Goal: Information Seeking & Learning: Learn about a topic

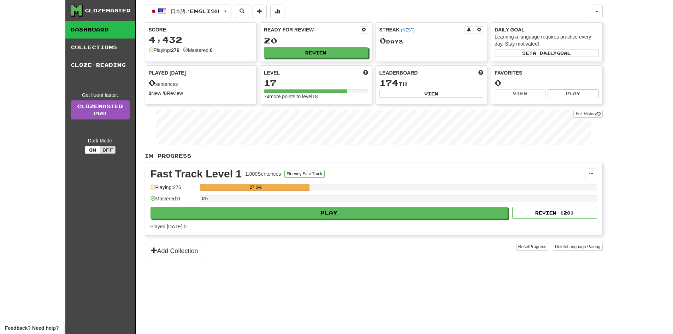
click at [343, 276] on div "日本語 / English 日本語 / English Streak: 0 Review: 20 Points [DATE]: 0 Language Pair…" at bounding box center [374, 176] width 458 height 352
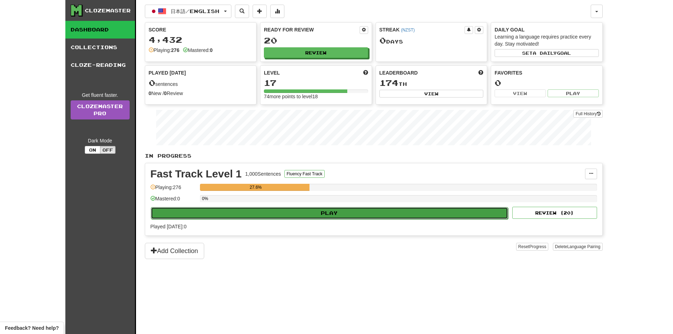
click at [416, 215] on button "Play" at bounding box center [330, 213] width 358 height 12
select select "**"
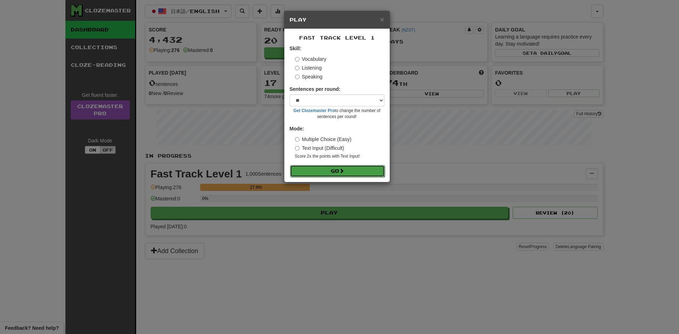
click at [347, 174] on button "Go" at bounding box center [337, 171] width 95 height 12
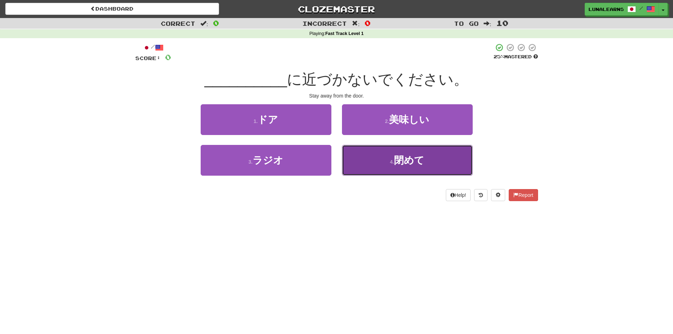
click at [385, 160] on button "4 . 閉めて" at bounding box center [407, 160] width 131 height 31
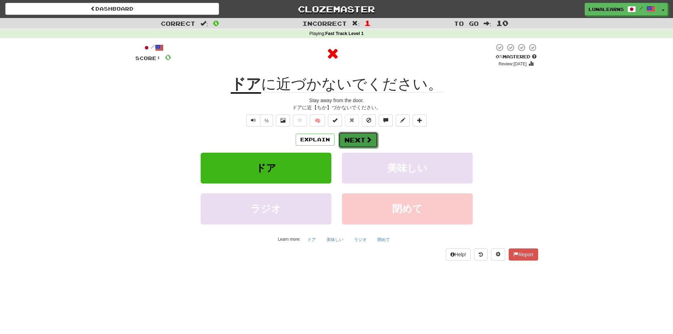
click at [361, 140] on button "Next" at bounding box center [359, 140] width 40 height 16
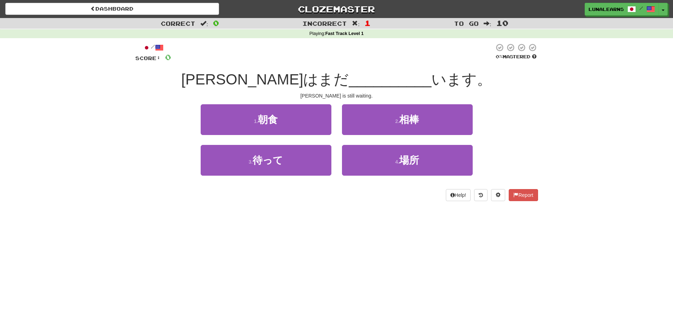
click at [324, 256] on div "Dashboard Clozemaster LunaLearns / Toggle Dropdown Dashboard Leaderboard Activi…" at bounding box center [336, 167] width 673 height 334
click at [555, 105] on div "Correct : 0 Incorrect : 1 To go : 10 Playing : Fast Track Level 1 / Score: 0 0 …" at bounding box center [336, 114] width 673 height 193
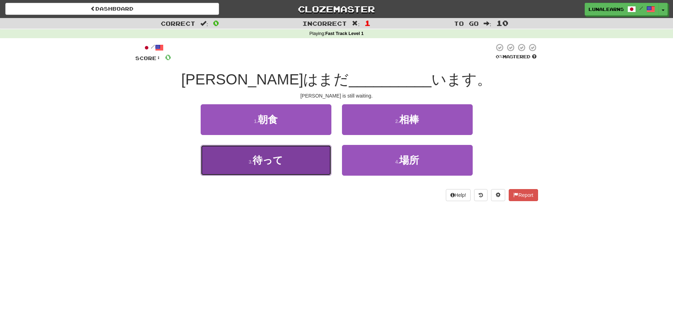
click at [289, 165] on button "3 . 待って" at bounding box center [266, 160] width 131 height 31
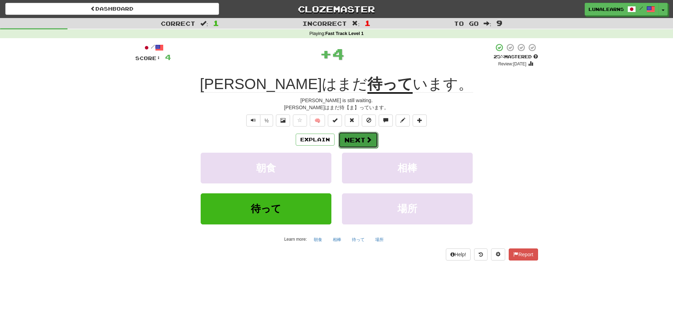
click at [365, 134] on button "Next" at bounding box center [359, 140] width 40 height 16
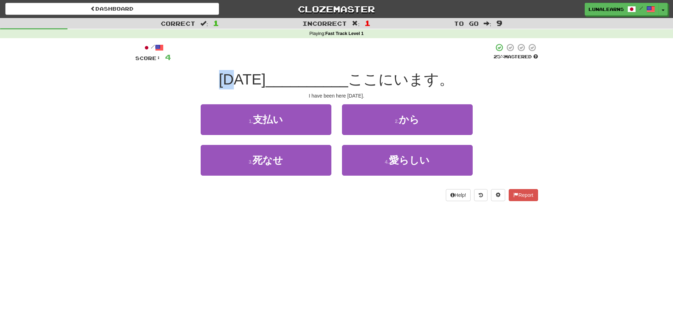
drag, startPoint x: 236, startPoint y: 81, endPoint x: 271, endPoint y: 85, distance: 35.6
click at [262, 81] on div "月曜日 __________ ここにいます。" at bounding box center [336, 79] width 403 height 19
click at [265, 267] on div "Dashboard Clozemaster LunaLearns / Toggle Dropdown Dashboard Leaderboard Activi…" at bounding box center [336, 167] width 673 height 334
click at [264, 258] on div "Dashboard Clozemaster LunaLearns / Toggle Dropdown Dashboard Leaderboard Activi…" at bounding box center [336, 167] width 673 height 334
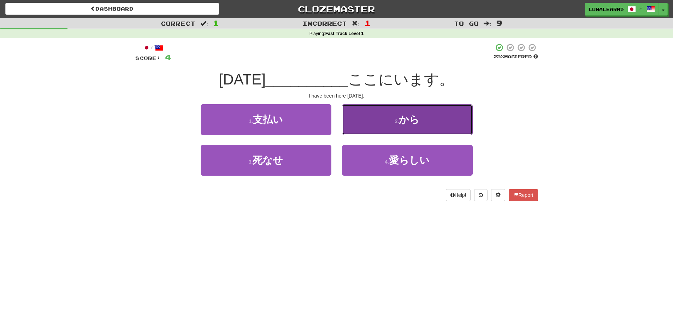
click at [425, 120] on button "2 . から" at bounding box center [407, 119] width 131 height 31
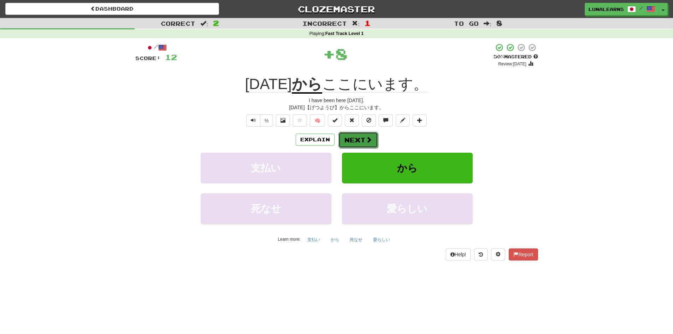
click at [367, 136] on span at bounding box center [369, 139] width 6 height 6
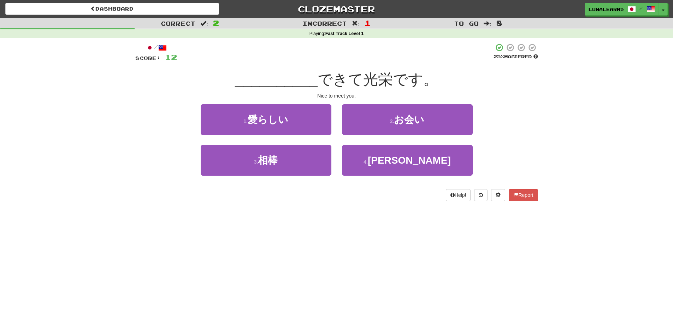
click at [318, 244] on div "Dashboard Clozemaster LunaLearns / Toggle Dropdown Dashboard Leaderboard Activi…" at bounding box center [336, 167] width 673 height 334
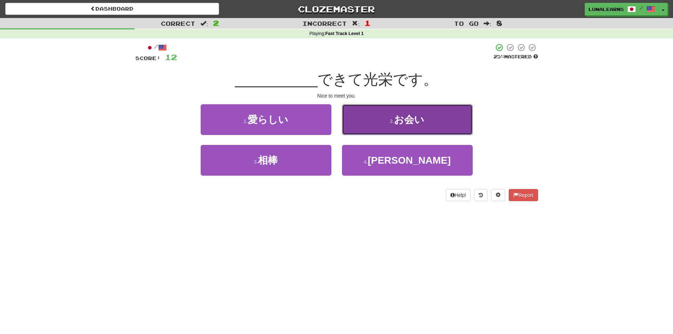
click at [450, 123] on button "2 . お会い" at bounding box center [407, 119] width 131 height 31
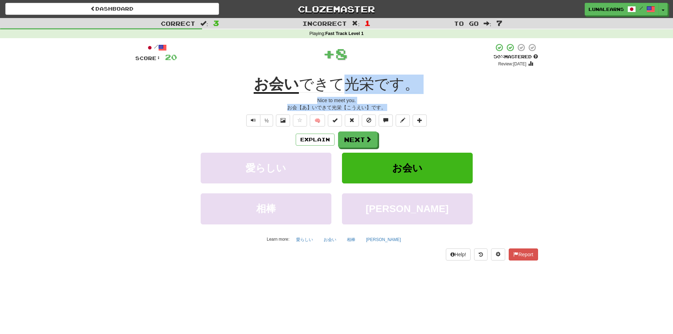
drag, startPoint x: 350, startPoint y: 84, endPoint x: 569, endPoint y: 119, distance: 221.5
click at [569, 119] on div "Correct : 3 Incorrect : 1 To go : 7 Playing : Fast Track Level 1 / Score: 20 + …" at bounding box center [336, 144] width 673 height 252
click at [572, 121] on div "Correct : 3 Incorrect : 1 To go : 7 Playing : Fast Track Level 1 / Score: 20 + …" at bounding box center [336, 144] width 673 height 252
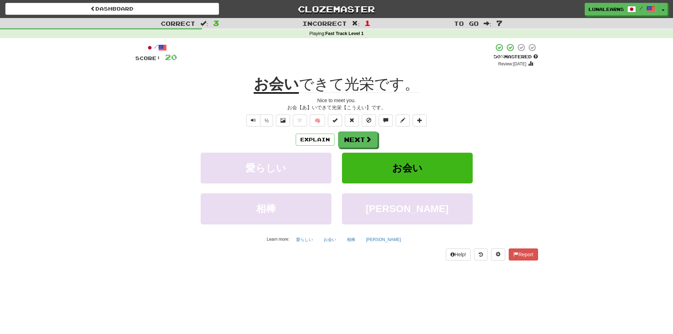
click at [362, 86] on span "できて光栄です。" at bounding box center [359, 84] width 121 height 17
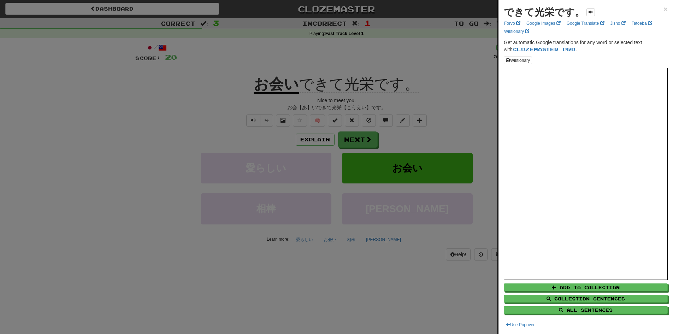
click at [460, 74] on div at bounding box center [336, 167] width 673 height 334
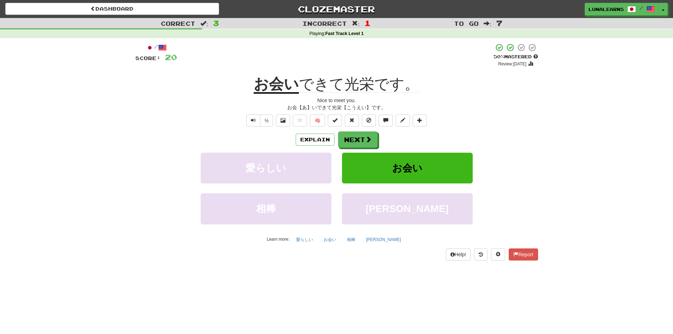
click at [335, 107] on div "お会【あ】いできて光栄【こうえい】です。" at bounding box center [336, 107] width 403 height 7
drag, startPoint x: 331, startPoint y: 106, endPoint x: 340, endPoint y: 107, distance: 9.2
click at [340, 107] on div "お会【あ】いできて光栄【こうえい】です。" at bounding box center [336, 107] width 403 height 7
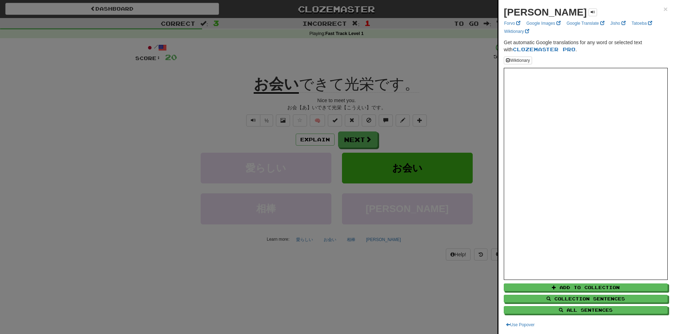
drag, startPoint x: 340, startPoint y: 107, endPoint x: 202, endPoint y: 116, distance: 137.7
click at [202, 116] on div at bounding box center [336, 167] width 673 height 334
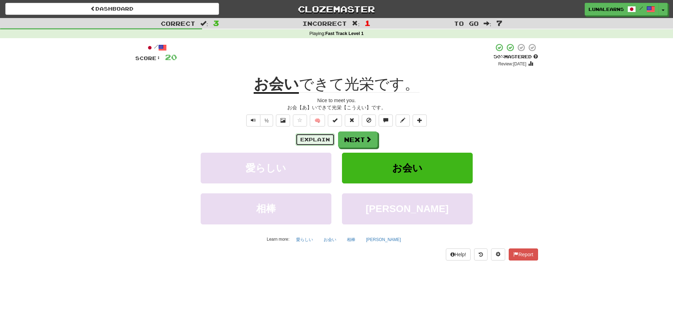
click at [315, 134] on button "Explain" at bounding box center [315, 140] width 39 height 12
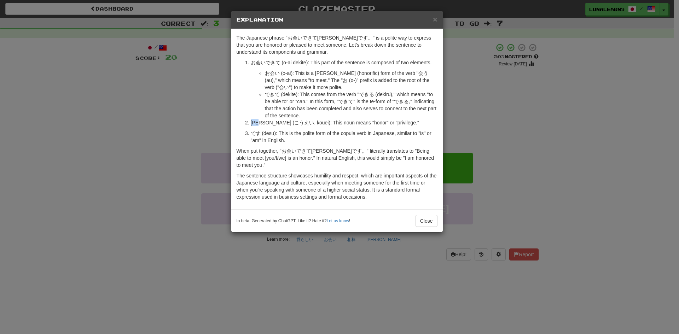
drag, startPoint x: 249, startPoint y: 121, endPoint x: 261, endPoint y: 122, distance: 12.0
click at [261, 122] on li "光栄 (こうえい, kouei): This noun means "honor" or "privilege."" at bounding box center [344, 122] width 187 height 7
copy p "光栄"
click at [425, 215] on button "Close" at bounding box center [426, 221] width 22 height 12
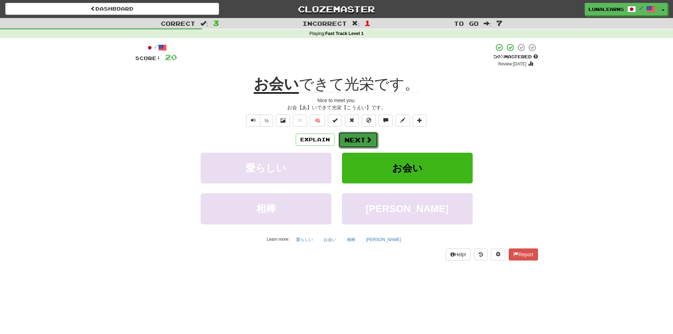
click at [358, 144] on button "Next" at bounding box center [359, 140] width 40 height 16
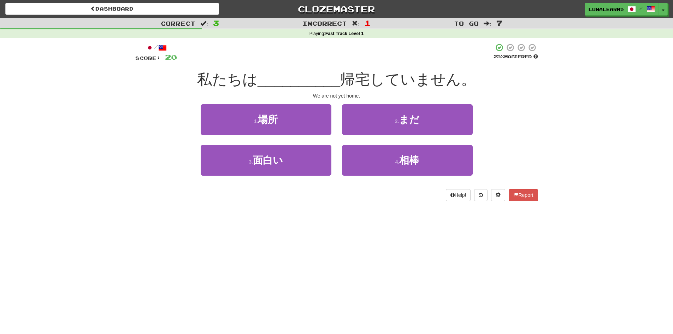
click at [198, 175] on div "3 . 面白い" at bounding box center [265, 165] width 141 height 41
click at [186, 169] on div "3 . 面白い 4 . 相棒" at bounding box center [337, 165] width 424 height 41
drag, startPoint x: 342, startPoint y: 81, endPoint x: 365, endPoint y: 80, distance: 22.6
click at [365, 80] on span "帰宅していません。" at bounding box center [408, 79] width 136 height 17
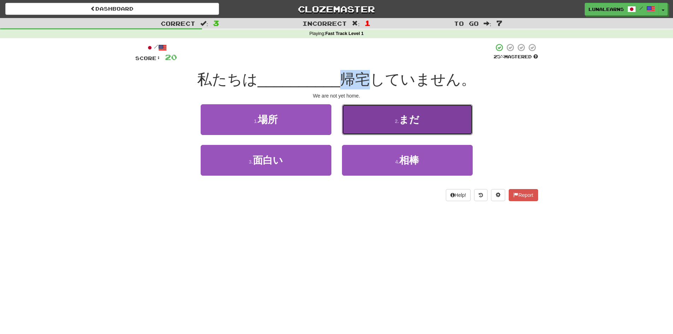
click at [451, 115] on button "2 . まだ" at bounding box center [407, 119] width 131 height 31
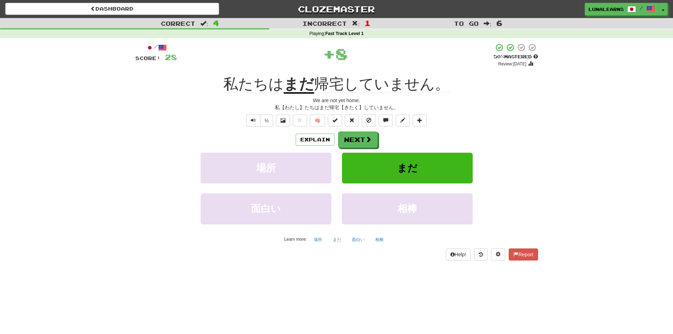
click at [147, 133] on div "Explain Next" at bounding box center [336, 139] width 403 height 16
click at [309, 137] on button "Explain" at bounding box center [315, 140] width 39 height 12
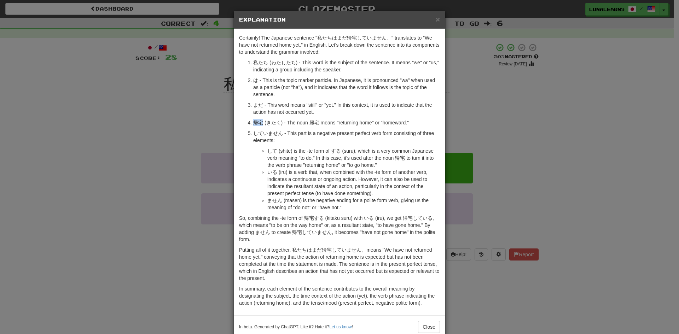
drag, startPoint x: 259, startPoint y: 123, endPoint x: 247, endPoint y: 121, distance: 11.9
click at [253, 121] on li "帰宅 (きたく) - The noun 帰宅 means "returning home" or "homeward."" at bounding box center [346, 122] width 187 height 7
click at [590, 171] on div "× Explanation Certainly! The Japanese sentence "私たちはまだ帰宅していません。" translates to …" at bounding box center [339, 167] width 679 height 334
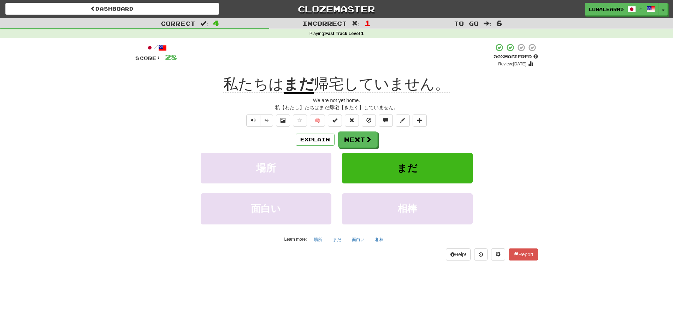
click at [323, 304] on div "Dashboard Clozemaster LunaLearns / Toggle Dropdown Dashboard Leaderboard Activi…" at bounding box center [336, 167] width 673 height 334
drag, startPoint x: 586, startPoint y: 103, endPoint x: 607, endPoint y: 128, distance: 32.5
click at [601, 134] on div "Correct : 4 Incorrect : 1 To go : 6 Playing : Fast Track Level 1 / Score: 28 + …" at bounding box center [336, 144] width 673 height 252
